Goal: Task Accomplishment & Management: Complete application form

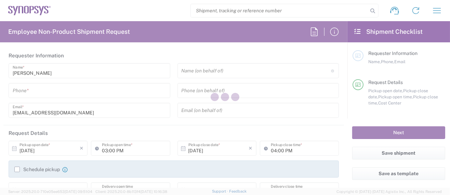
type input "Department"
type input "US01, SG, MSIP2, R&D 510464"
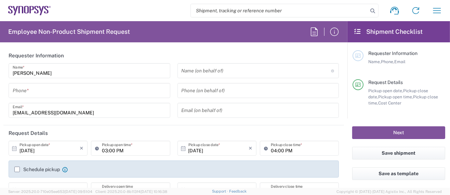
type input "[GEOGRAPHIC_DATA]"
type input "Delivered at Place"
type input "[US_STATE]"
type input "[GEOGRAPHIC_DATA]"
click at [433, 9] on icon "button" at bounding box center [437, 10] width 11 height 11
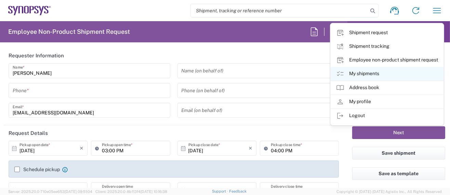
click at [370, 75] on link "My shipments" at bounding box center [387, 74] width 113 height 14
type input "Hillsboro US03"
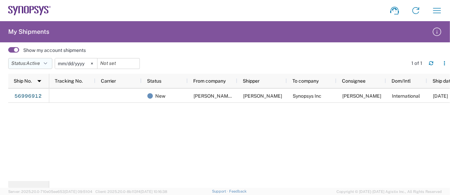
click at [45, 62] on button "Status: Active" at bounding box center [30, 63] width 44 height 11
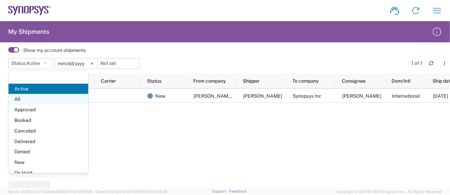
click at [19, 100] on span "All" at bounding box center [49, 99] width 80 height 11
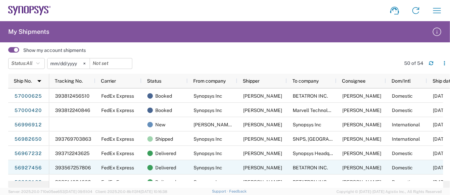
scroll to position [46, 0]
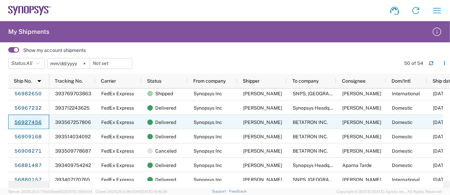
click at [33, 121] on link "56927456" at bounding box center [28, 122] width 28 height 11
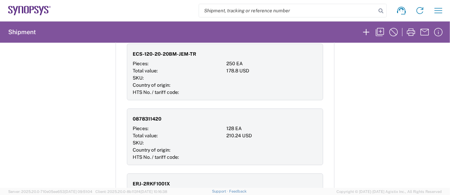
scroll to position [548, 0]
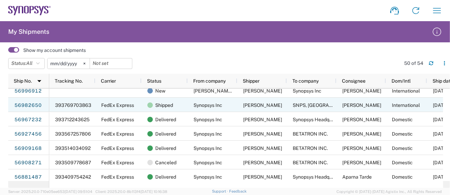
scroll to position [46, 0]
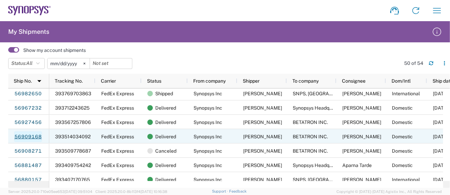
click at [23, 137] on link "56909168" at bounding box center [28, 136] width 28 height 11
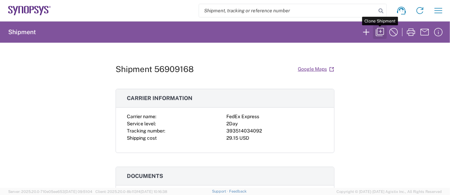
click at [381, 34] on icon "button" at bounding box center [380, 32] width 11 height 11
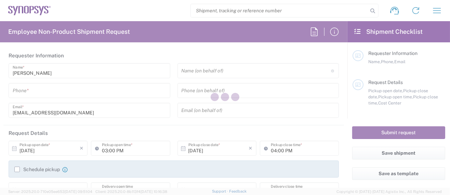
type input "5039399670"
type input "12:00 PM"
type input "510464"
type textarea "[EMAIL_ADDRESS][DOMAIN_NAME]"
type textarea "Please see attached. Thank you -[PERSON_NAME]"
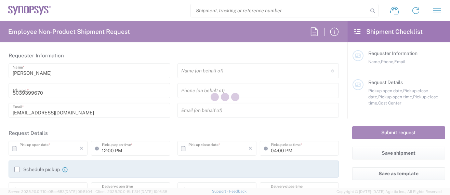
type input "Hillsboro US03"
type input "Synopsys Inc"
type input "[STREET_ADDRESS][PERSON_NAME]"
type input "Suite 400"
type input "Hillsboro"
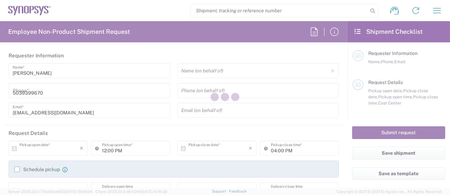
type input "[US_STATE]"
type input "97124"
type input "[PERSON_NAME]"
type input "5039399670"
type input "[EMAIL_ADDRESS][DOMAIN_NAME]"
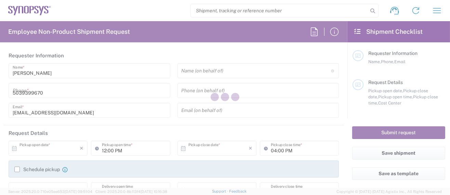
type input "BETATRON INC."
type input "[GEOGRAPHIC_DATA]"
type input "[GEOGRAPHIC_DATA][PERSON_NAME]"
type input "[US_STATE]"
type input "95131"
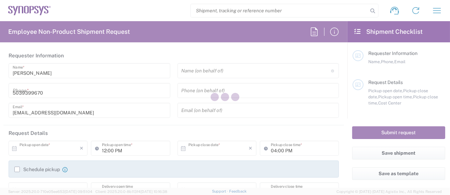
type input "[PERSON_NAME]"
type input "4088061431"
type input "[PERSON_NAME][EMAIL_ADDRESS][PERSON_NAME][DOMAIN_NAME]"
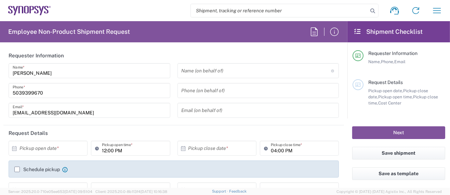
type input "Cardboard Box(es)"
type input "US01, SG, MSIP2, R&D 510464"
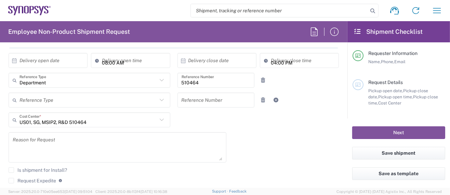
scroll to position [137, 0]
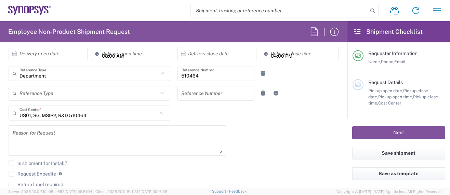
drag, startPoint x: 13, startPoint y: 172, endPoint x: 26, endPoint y: 156, distance: 21.2
click at [13, 172] on label "Request Expedite" at bounding box center [33, 173] width 48 height 5
click at [11, 174] on input "Request Expedite" at bounding box center [11, 174] width 0 height 0
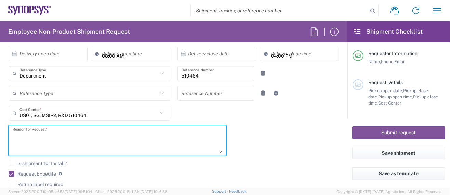
drag, startPoint x: 63, startPoint y: 132, endPoint x: -27, endPoint y: 128, distance: 90.4
click at [0, 128] on html "Shipment request Shipment tracking Employee non-product shipment request My shi…" at bounding box center [225, 97] width 450 height 195
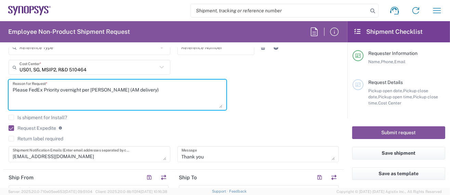
scroll to position [0, 0]
type textarea "Please FedEx Priority overnight per [PERSON_NAME] (AM delivery)"
click at [243, 124] on div "Is shipment for Install?" at bounding box center [174, 120] width 331 height 10
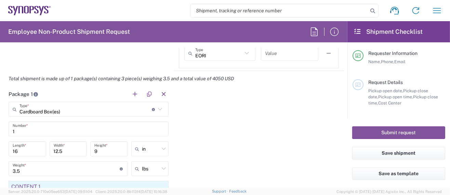
scroll to position [593, 0]
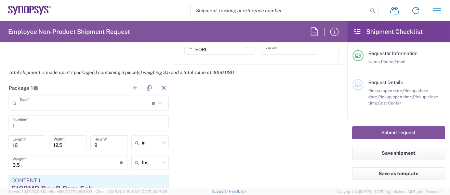
click at [45, 103] on input "text" at bounding box center [86, 104] width 132 height 12
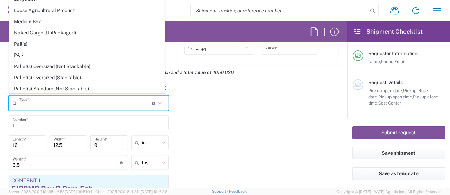
scroll to position [182, 0]
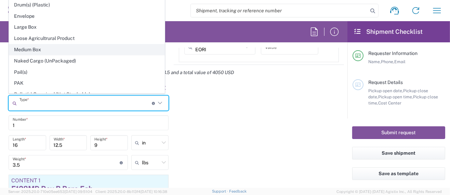
click at [41, 44] on span "Medium Box" at bounding box center [86, 49] width 155 height 11
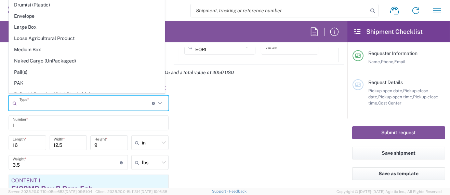
type input "Medium Box"
type input "13"
type input "11.5"
type input "2.5"
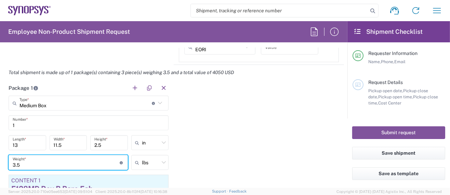
drag, startPoint x: 22, startPoint y: 164, endPoint x: 2, endPoint y: 163, distance: 19.9
click at [2, 163] on form "Requester Information [PERSON_NAME] Name * [PHONE_NUMBER] Phone * [EMAIL_ADDRES…" at bounding box center [174, 118] width 348 height 140
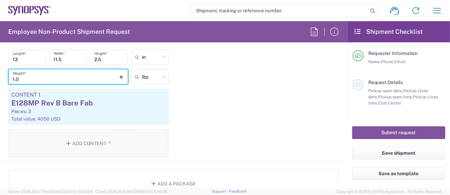
scroll to position [684, 0]
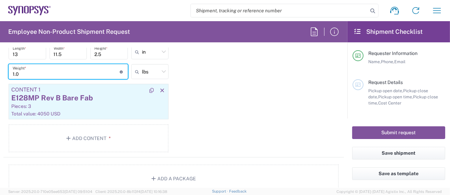
type input "1.0"
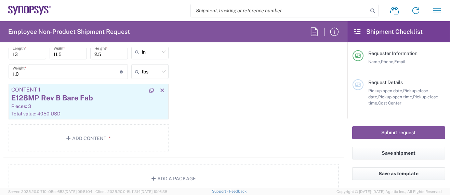
click at [94, 112] on div "Total value: 4050 USD" at bounding box center [88, 114] width 155 height 6
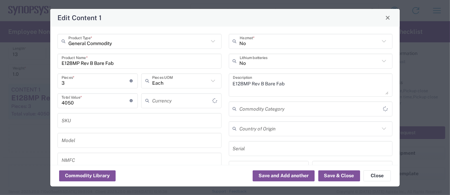
type input "US Dollar"
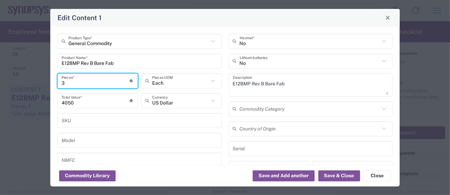
drag, startPoint x: 69, startPoint y: 82, endPoint x: 46, endPoint y: 79, distance: 23.8
click at [46, 79] on div "Edit Content 1 General Commodity Product Type * E128MP Rev B Bare Fab Product N…" at bounding box center [225, 97] width 450 height 195
type input "1"
type input "1350"
type input "1"
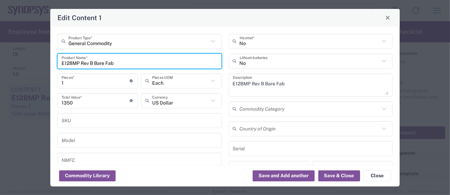
drag, startPoint x: 95, startPoint y: 62, endPoint x: 121, endPoint y: 63, distance: 26.0
click at [121, 63] on input "E128MP Rev B Bare Fab" at bounding box center [140, 61] width 156 height 12
type input "E128MP Rev B EVB"
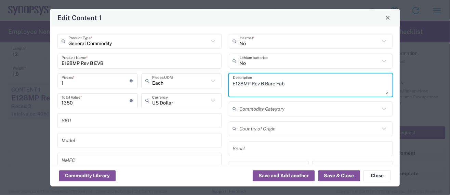
drag, startPoint x: 263, startPoint y: 82, endPoint x: 306, endPoint y: 80, distance: 43.5
click at [305, 81] on textarea "E128MP Rev B Bare Fab" at bounding box center [311, 85] width 156 height 19
type textarea "E128MP Rev B EVB"
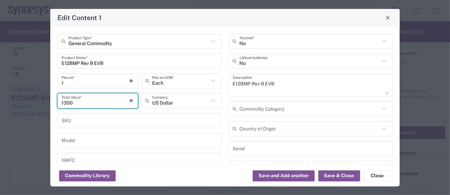
drag, startPoint x: 74, startPoint y: 102, endPoint x: 44, endPoint y: 107, distance: 30.2
click at [44, 107] on div "Edit Content 1 General Commodity Product Type * E128MP Rev B EVB Product Name *…" at bounding box center [225, 97] width 450 height 195
type input "3821"
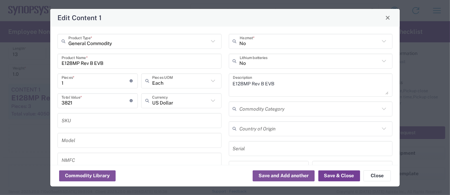
click at [337, 177] on button "Save & Close" at bounding box center [340, 176] width 42 height 11
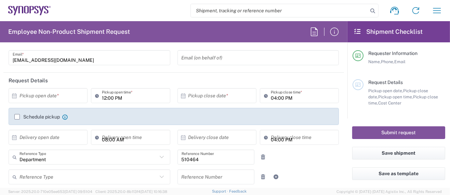
scroll to position [46, 0]
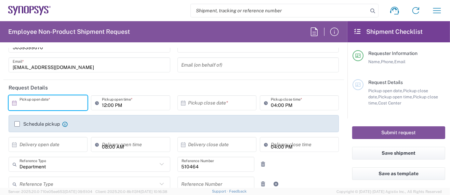
click at [55, 104] on input "text" at bounding box center [50, 103] width 60 height 12
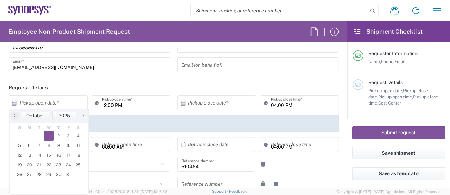
click at [50, 137] on span "1" at bounding box center [49, 136] width 10 height 10
type input "[DATE]"
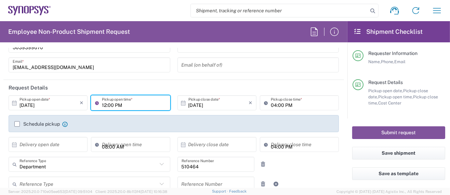
click at [102, 105] on input "12:00 PM" at bounding box center [134, 103] width 64 height 12
type input "02:45 PM"
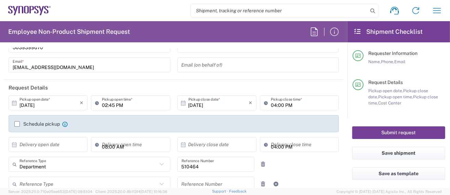
click at [367, 131] on button "Submit request" at bounding box center [398, 133] width 93 height 13
